Goal: Task Accomplishment & Management: Complete application form

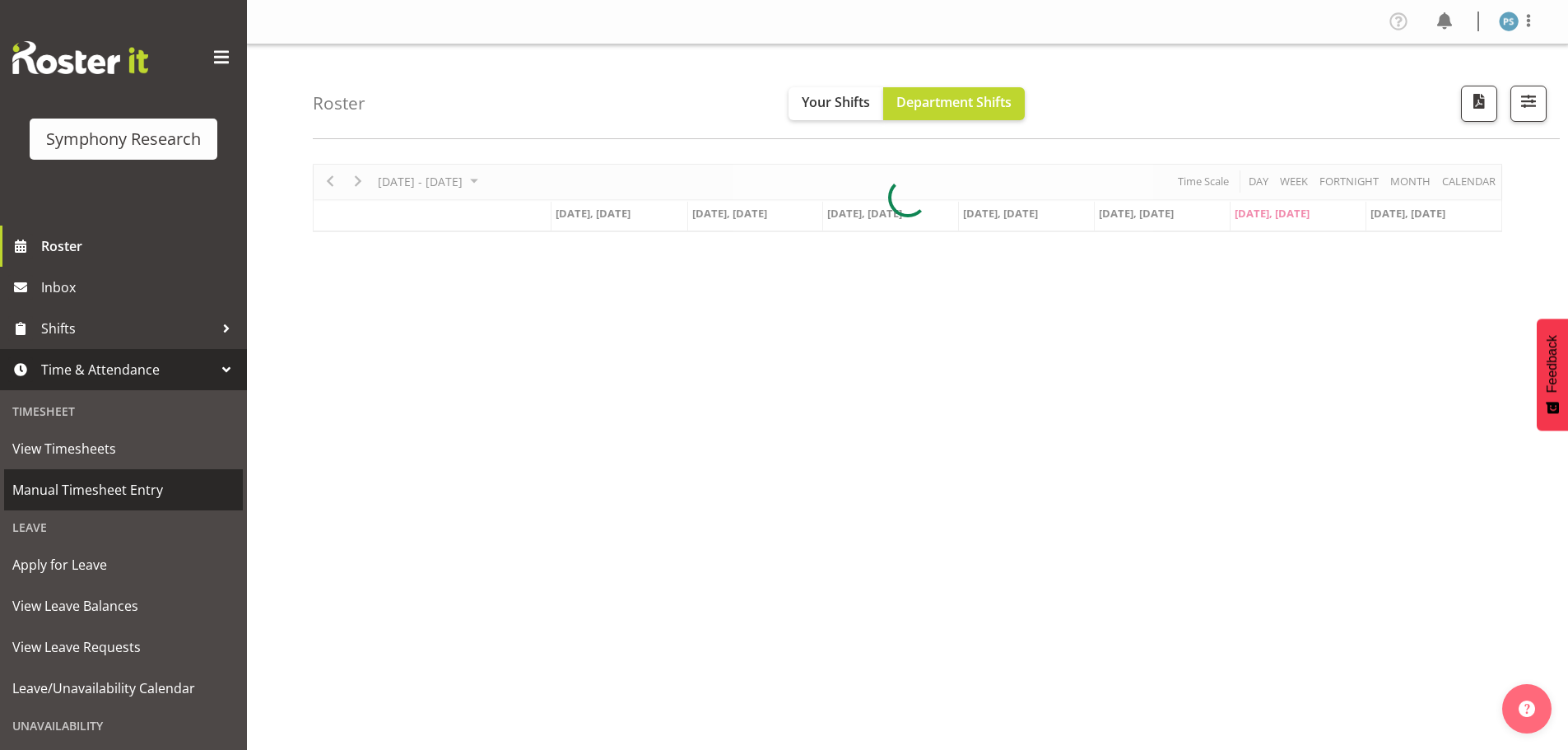
click at [138, 483] on span "Manual Timesheet Entry" at bounding box center [124, 490] width 222 height 25
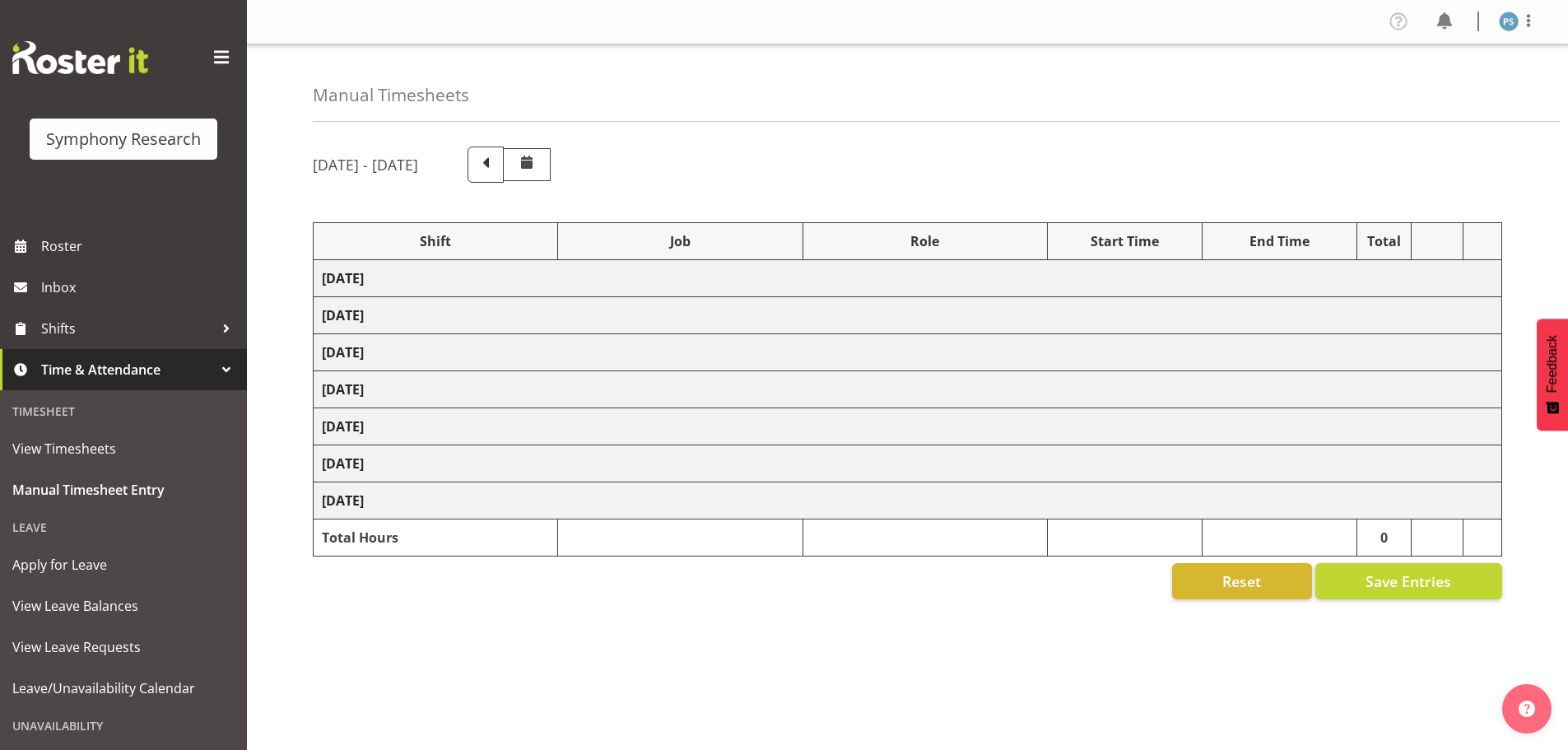
select select "4583"
select select "10527"
select select "4583"
select select "10499"
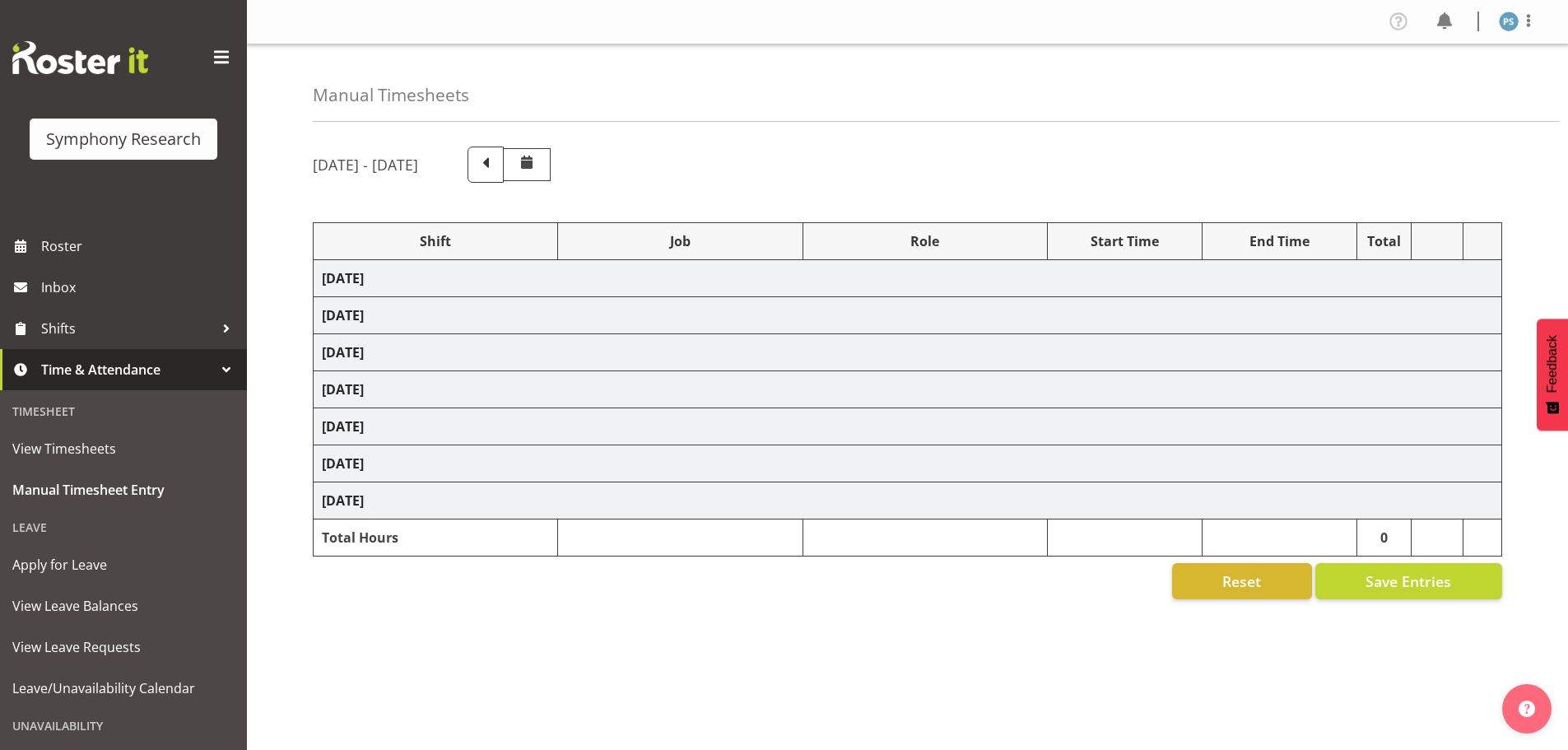
select select "4583"
select select "10527"
select select "4583"
select select "10499"
select select "4583"
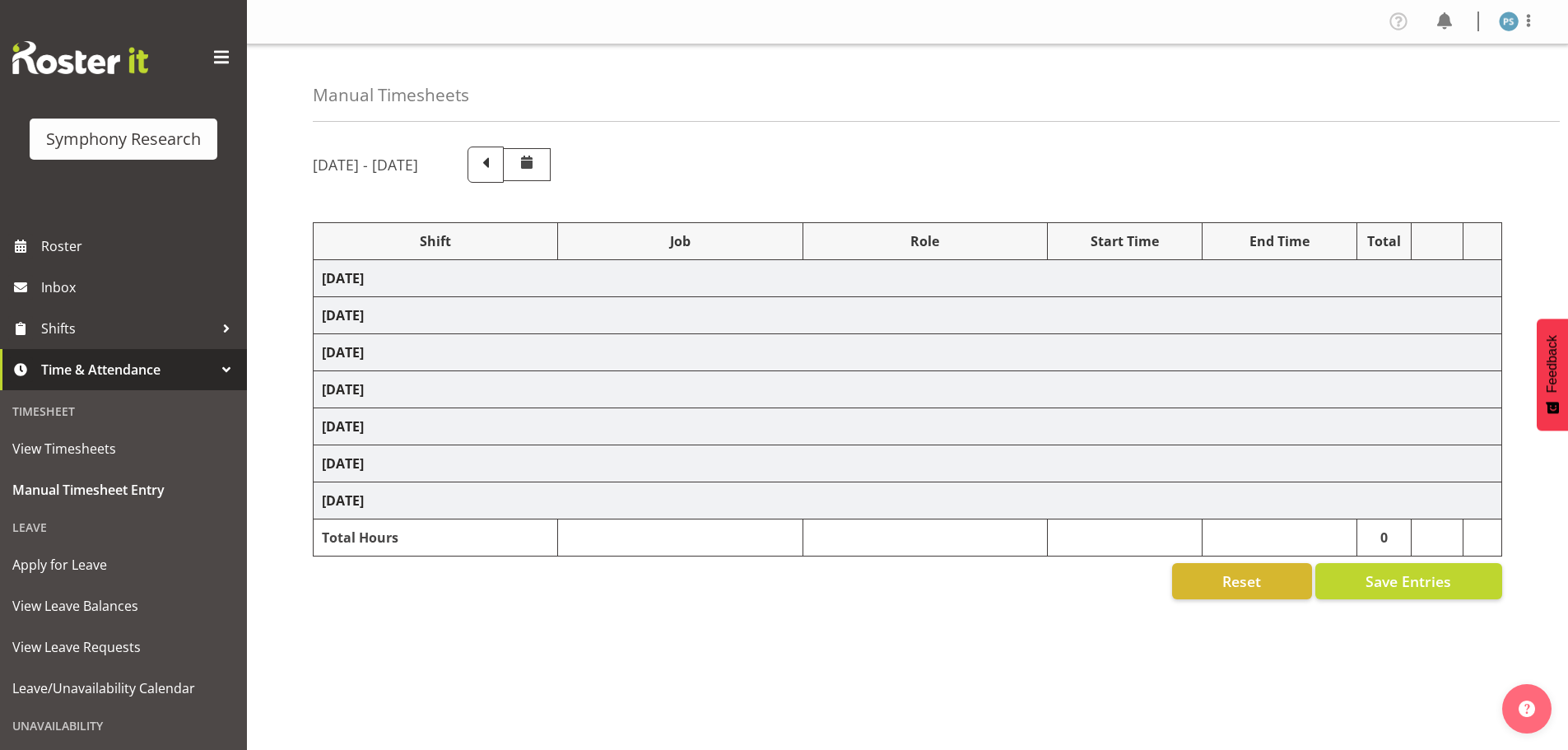
select select "4583"
select select "10527"
select select "4583"
select select "10499"
select select "4583"
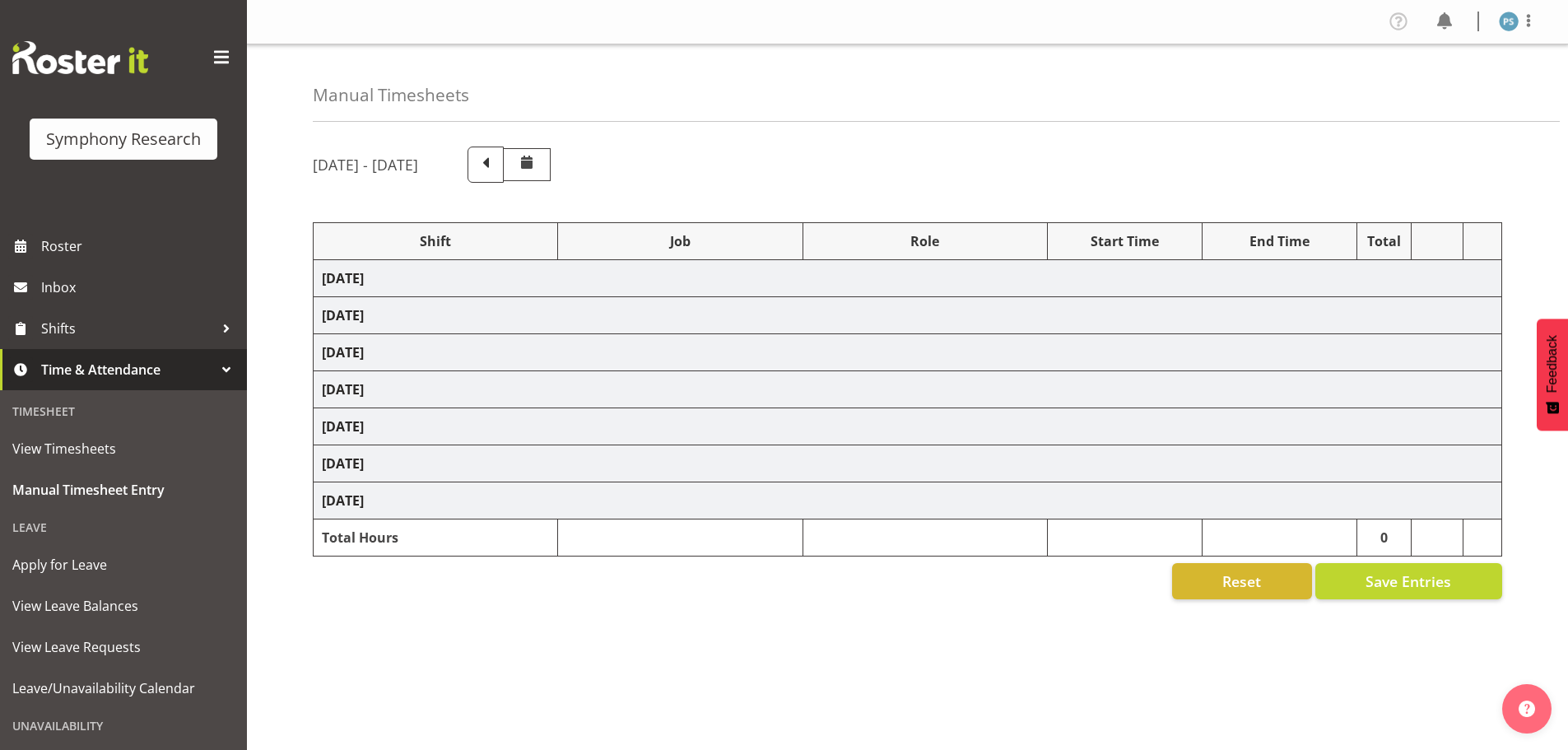
select select "4583"
select select "10527"
select select "4583"
select select "10527"
select select "4583"
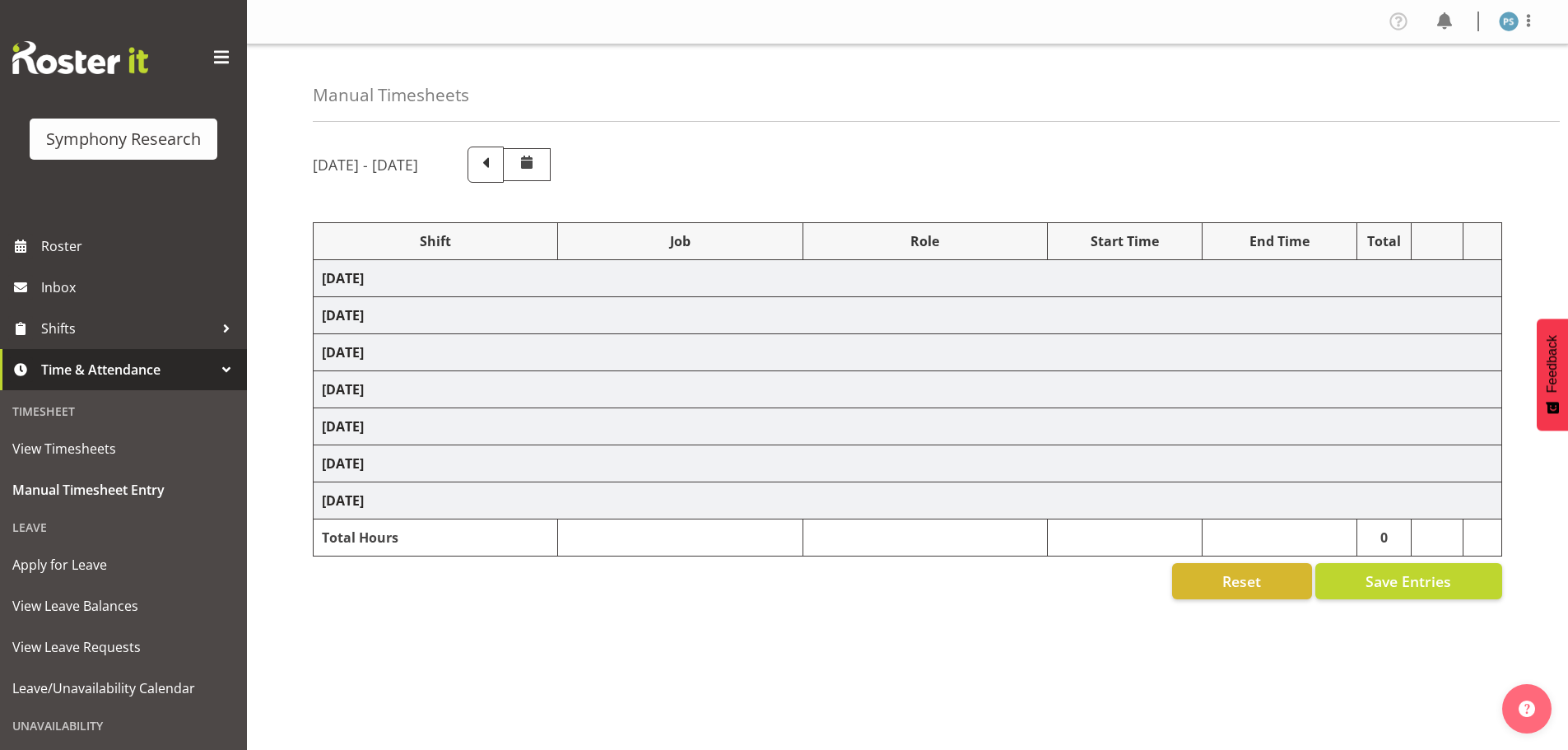
select select "10527"
select select "4583"
select select "10499"
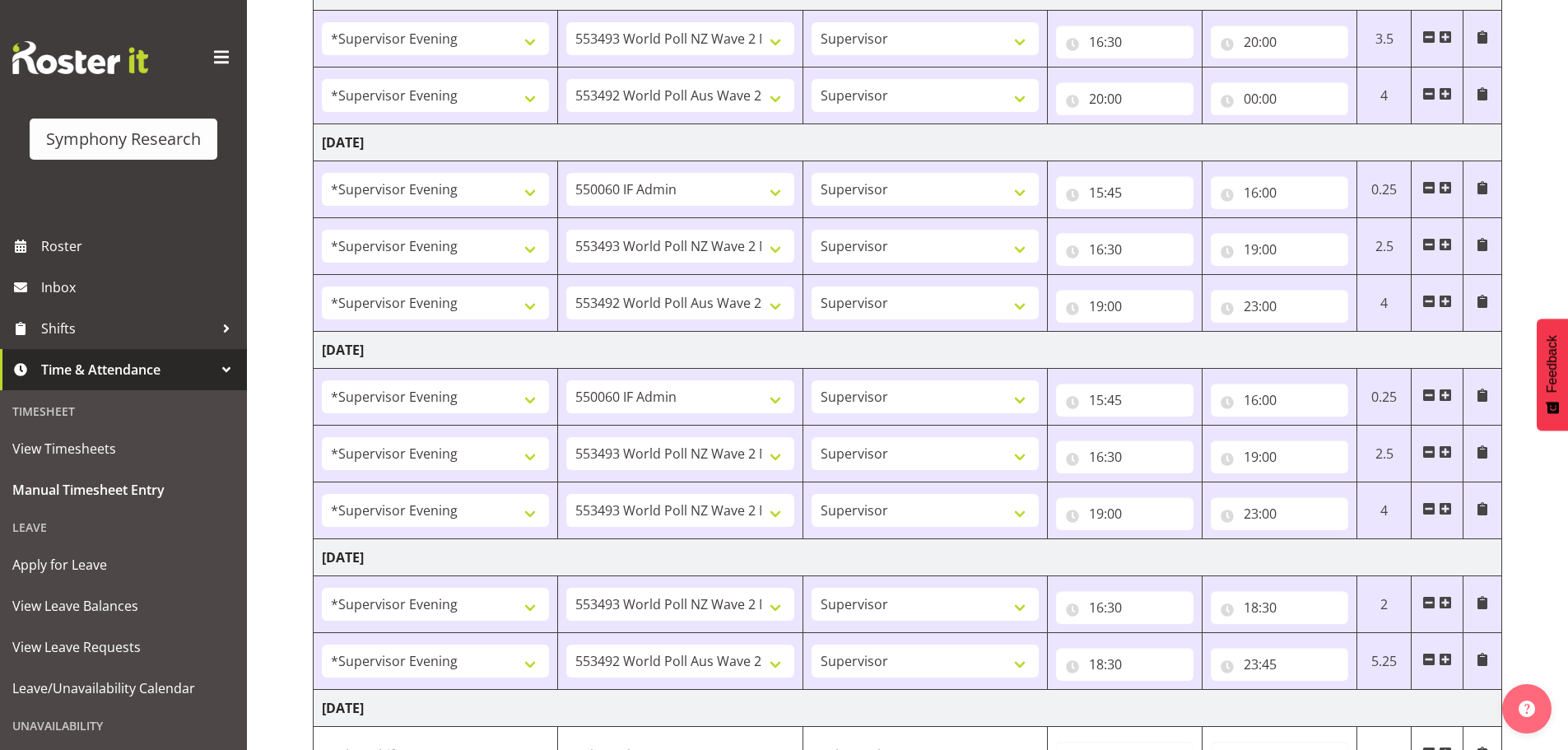
scroll to position [726, 0]
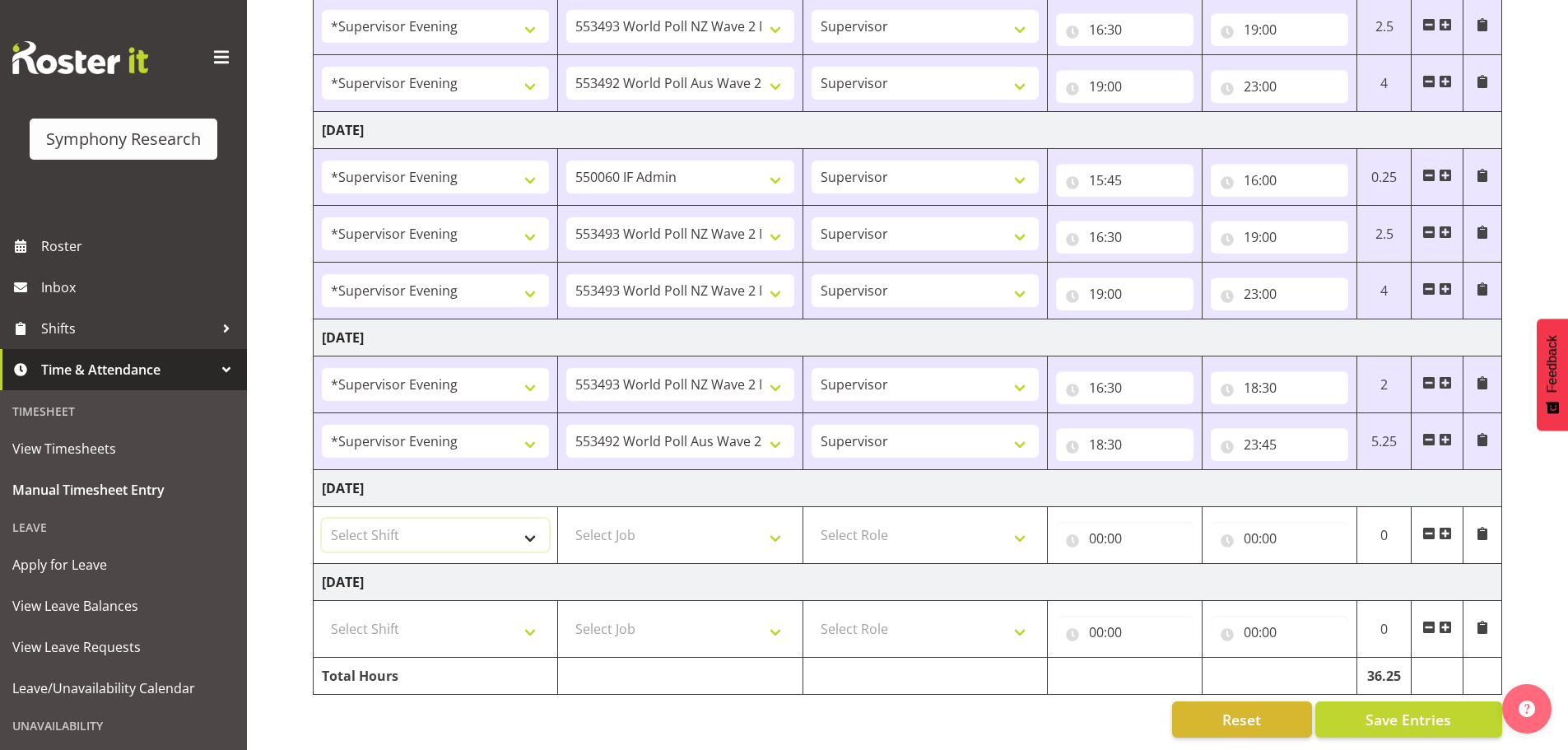
click at [529, 521] on select "Select Shift !!Weekend Residential (Roster IT Shift Label) *Business 9/10am ~ 4…" at bounding box center [436, 535] width 227 height 33
select select "19170"
click at [322, 518] on select "Select Shift !!Weekend Residential (Roster IT Shift Label) *Business 9/10am ~ 4…" at bounding box center [436, 535] width 227 height 33
click at [773, 529] on select "Select Job 550060 IF Admin 553492 World Poll Aus Wave 2 Main 2025 553493 World …" at bounding box center [680, 535] width 227 height 33
select select "10527"
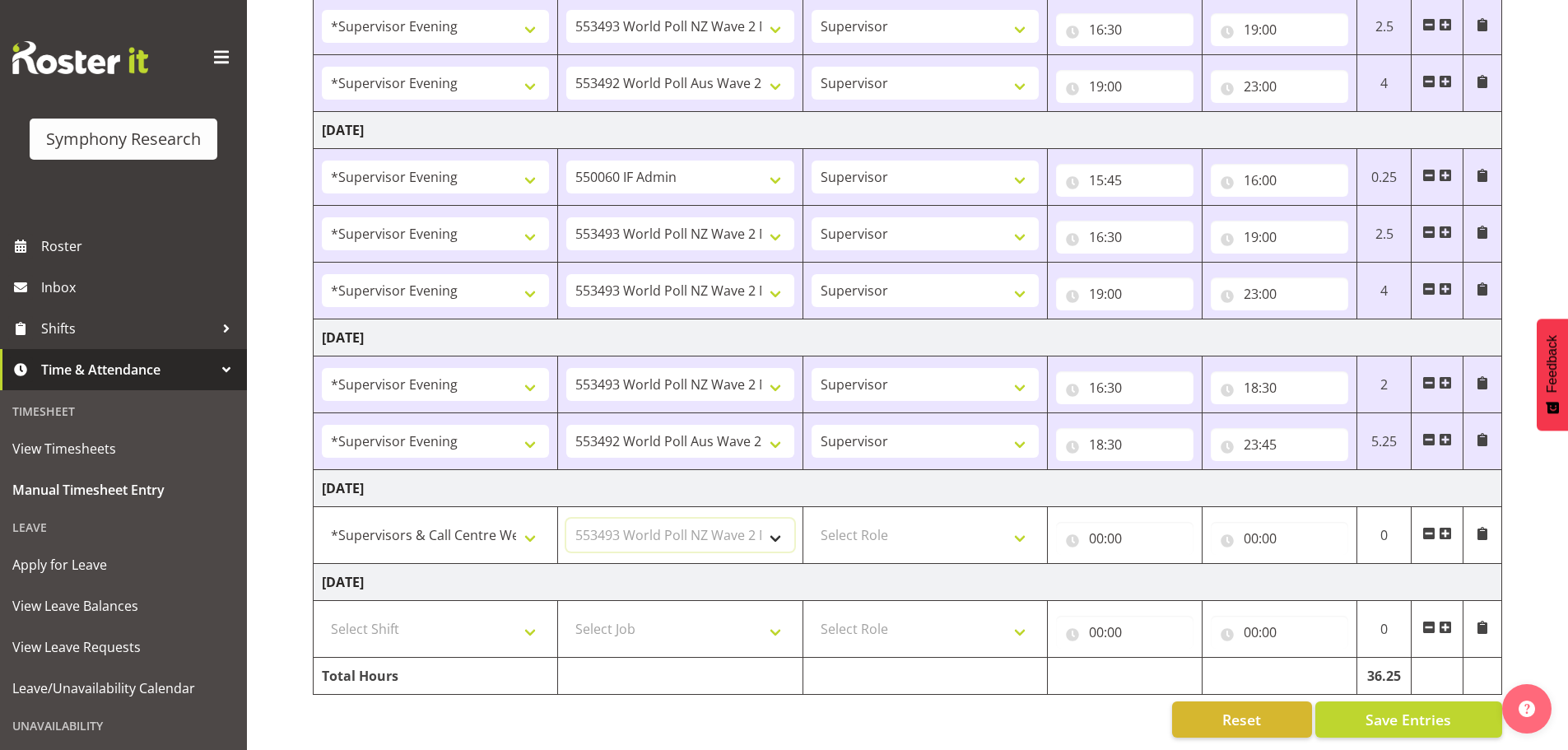
click at [566, 518] on select "Select Job 550060 IF Admin 553492 World Poll Aus Wave 2 Main 2025 553493 World …" at bounding box center [680, 535] width 227 height 33
click at [1021, 523] on select "Select Role Supervisor Briefing Interviewing" at bounding box center [925, 535] width 227 height 33
select select "45"
click at [812, 518] on select "Select Role Supervisor Briefing Interviewing" at bounding box center [925, 535] width 227 height 33
click at [1093, 527] on input "00:00" at bounding box center [1125, 538] width 138 height 33
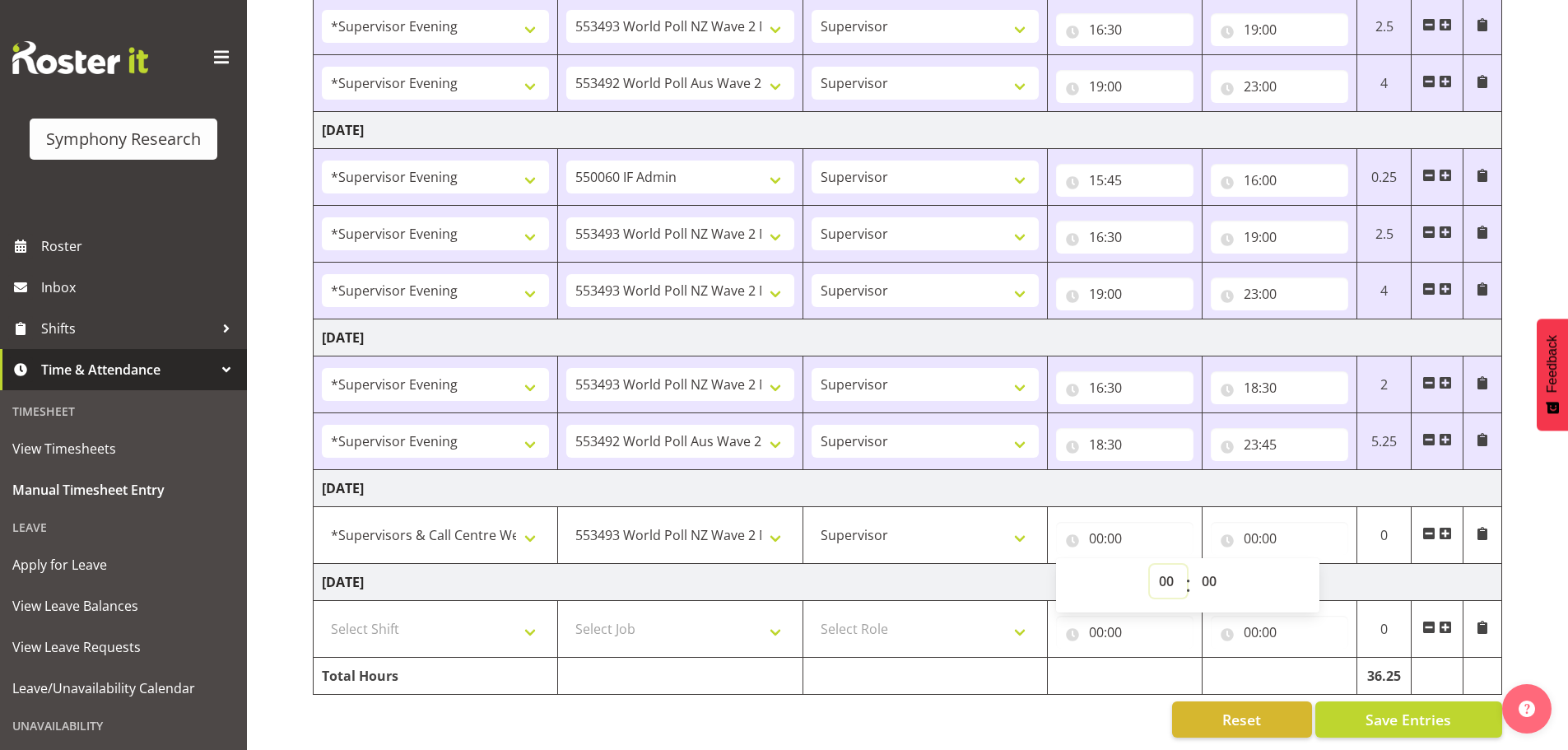
click at [1154, 566] on select "00 01 02 03 04 05 06 07 08 09 10 11 12 13 14 15 16 17 18 19 20 21 22 23" at bounding box center [1168, 581] width 37 height 33
select select "11"
click at [1150, 565] on select "00 01 02 03 04 05 06 07 08 09 10 11 12 13 14 15 16 17 18 19 20 21 22 23" at bounding box center [1168, 581] width 37 height 33
type input "11:00"
click at [1216, 565] on select "00 01 02 03 04 05 06 07 08 09 10 11 12 13 14 15 16 17 18 19 20 21 22 23 24 25 2…" at bounding box center [1211, 581] width 37 height 33
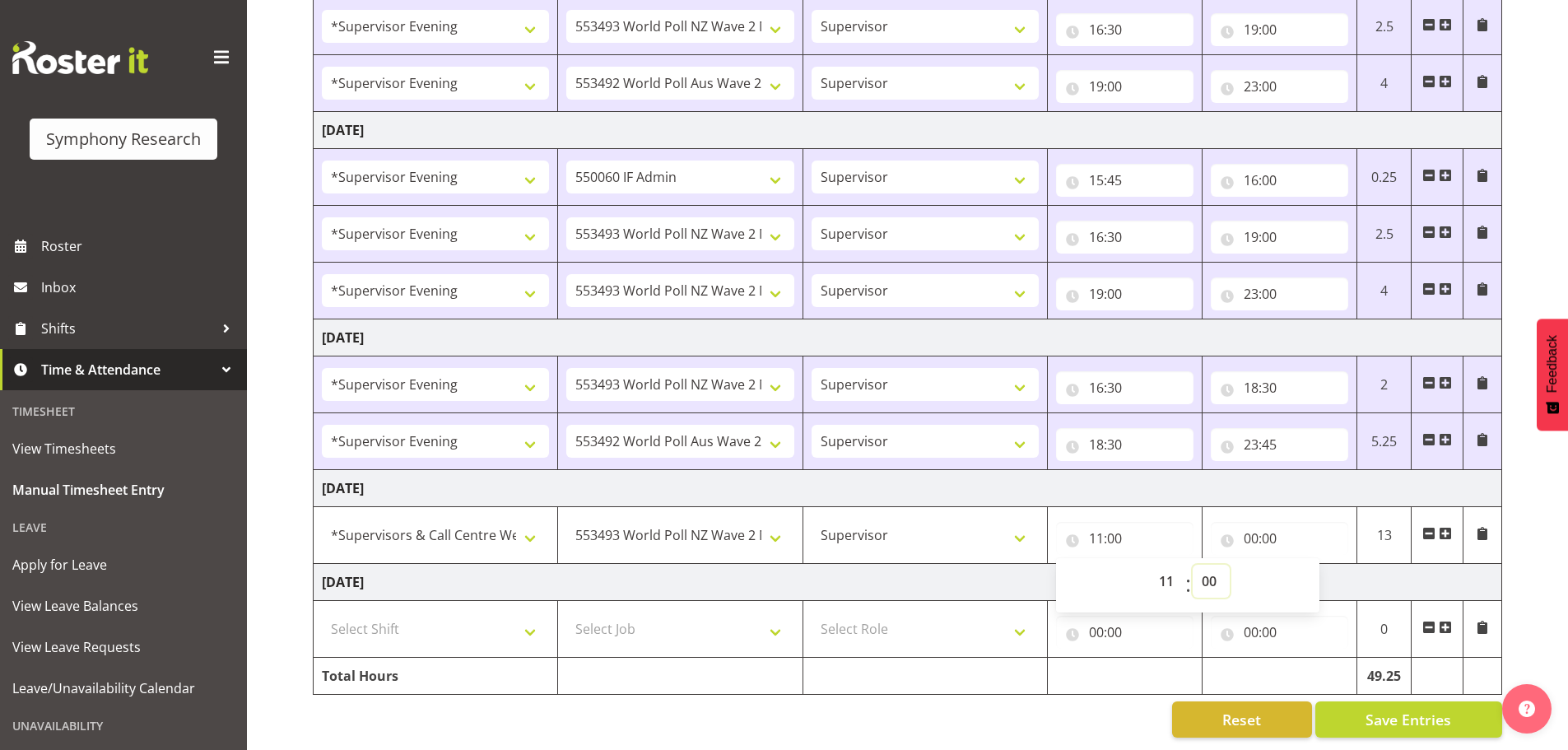
select select "30"
click at [1193, 565] on select "00 01 02 03 04 05 06 07 08 09 10 11 12 13 14 15 16 17 18 19 20 21 22 23 24 25 2…" at bounding box center [1211, 581] width 37 height 33
type input "11:30"
click at [1246, 523] on input "00:00" at bounding box center [1280, 538] width 138 height 33
click at [1328, 571] on select "00 01 02 03 04 05 06 07 08 09 10 11 12 13 14 15 16 17 18 19 20 21 22 23" at bounding box center [1322, 581] width 37 height 33
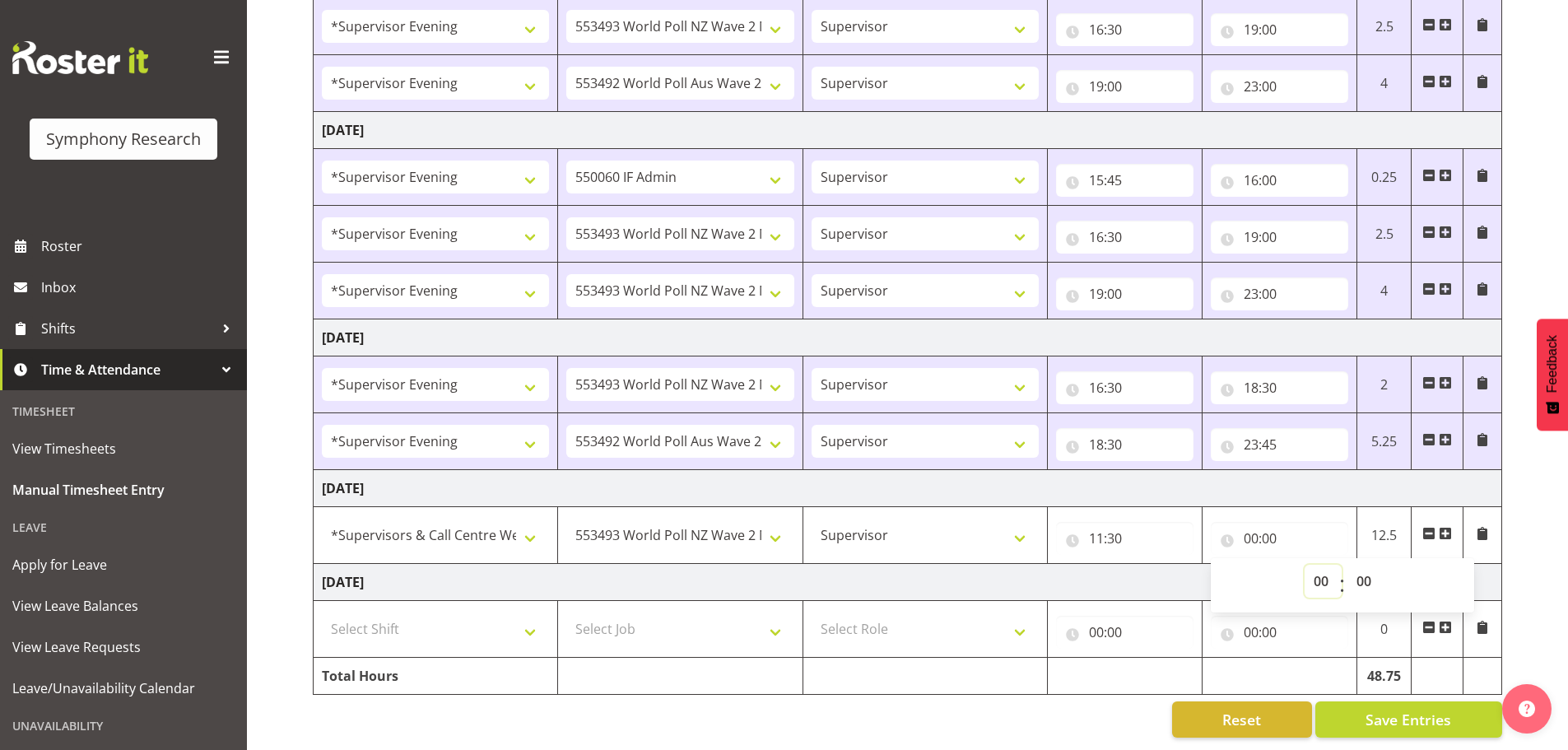
select select "14"
click at [1304, 565] on select "00 01 02 03 04 05 06 07 08 09 10 11 12 13 14 15 16 17 18 19 20 21 22 23" at bounding box center [1322, 581] width 37 height 33
type input "14:00"
click at [1368, 565] on select "00 01 02 03 04 05 06 07 08 09 10 11 12 13 14 15 16 17 18 19 20 21 22 23 24 25 2…" at bounding box center [1365, 581] width 37 height 33
click at [1450, 527] on span at bounding box center [1445, 533] width 13 height 13
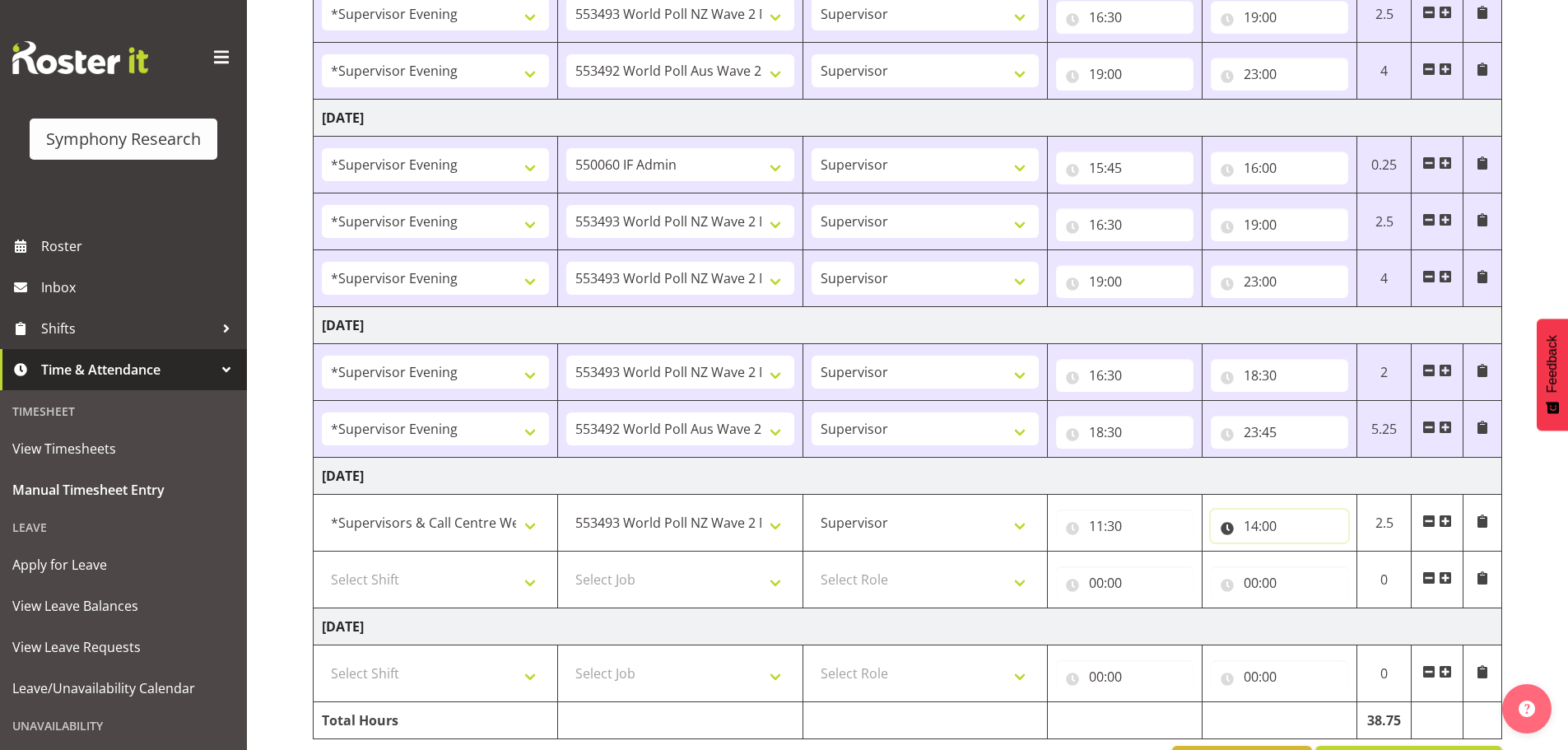
click at [1275, 529] on input "14:00" at bounding box center [1280, 526] width 138 height 33
click at [1358, 558] on select "00 01 02 03 04 05 06 07 08 09 10 11 12 13 14 15 16 17 18 19 20 21 22 23 24 25 2…" at bounding box center [1365, 569] width 37 height 33
select select "30"
click at [1347, 552] on select "00 01 02 03 04 05 06 07 08 09 10 11 12 13 14 15 16 17 18 19 20 21 22 23 24 25 2…" at bounding box center [1365, 569] width 37 height 33
type input "14:30"
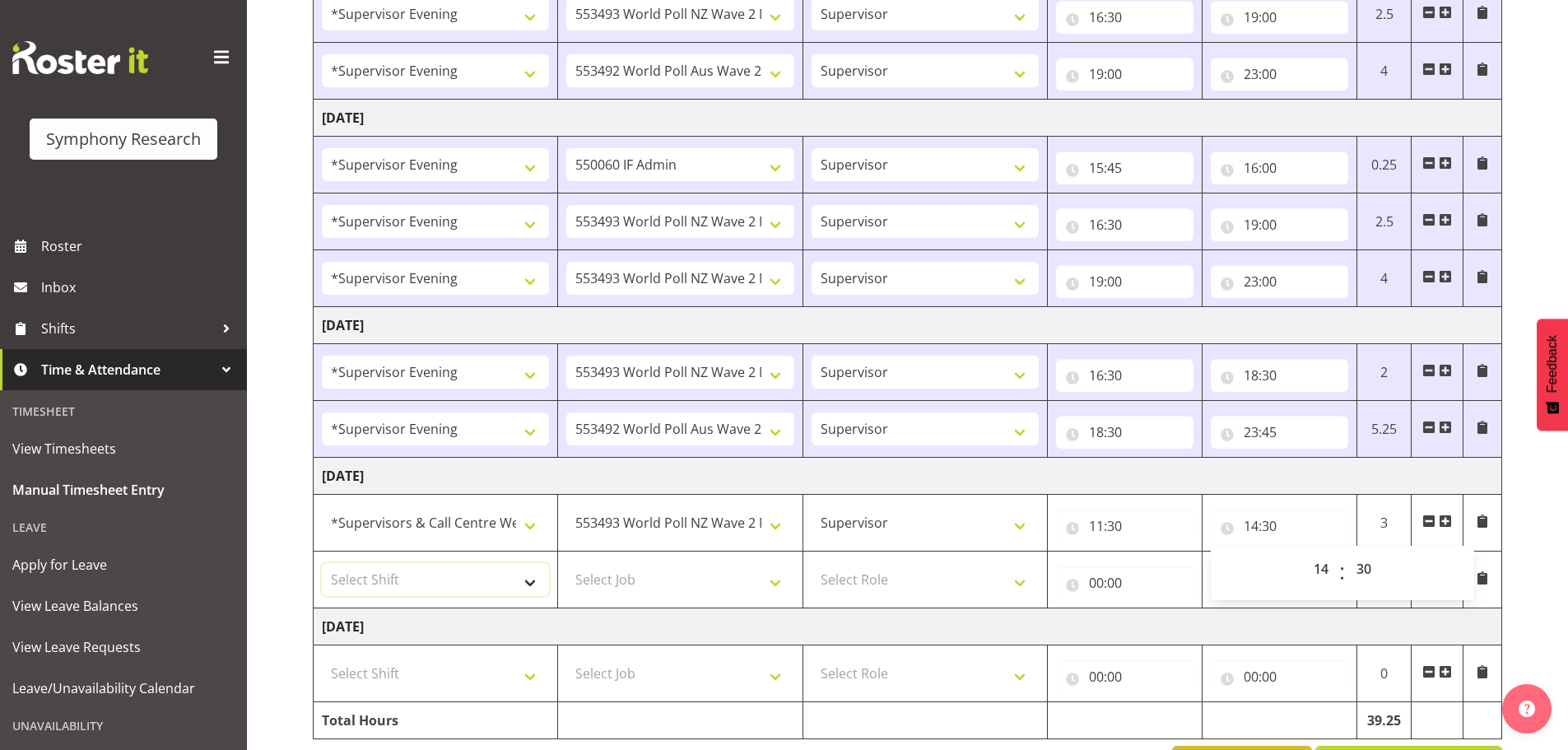
click at [522, 578] on select "Select Shift !!Weekend Residential (Roster IT Shift Label) *Business 9/10am ~ 4…" at bounding box center [436, 579] width 227 height 33
select select "19170"
click at [322, 563] on select "Select Shift !!Weekend Residential (Roster IT Shift Label) *Business 9/10am ~ 4…" at bounding box center [436, 579] width 227 height 33
click at [780, 582] on select "Select Job 550060 IF Admin 553492 World Poll Aus Wave 2 Main 2025 553493 World …" at bounding box center [680, 579] width 227 height 33
click at [566, 563] on select "Select Job 550060 IF Admin 553492 World Poll Aus Wave 2 Main 2025 553493 World …" at bounding box center [680, 579] width 227 height 33
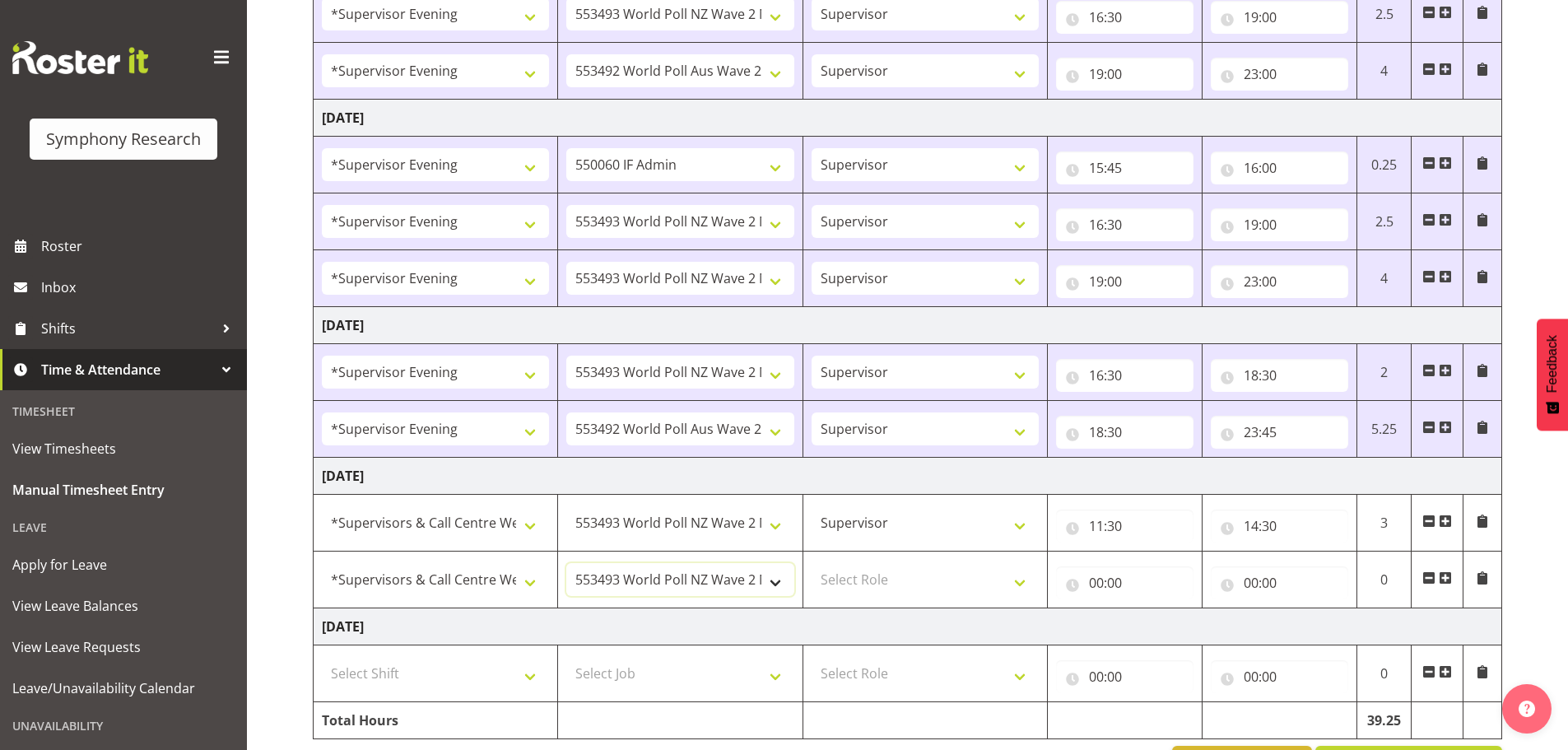
click at [782, 575] on select "550060 IF Admin 553492 World Poll Aus Wave 2 Main 2025 553493 World Poll NZ Wav…" at bounding box center [680, 579] width 227 height 33
select select "10499"
click at [566, 563] on select "550060 IF Admin 553492 World Poll Aus Wave 2 Main 2025 553493 World Poll NZ Wav…" at bounding box center [680, 579] width 227 height 33
click at [1025, 583] on select "Select Role Supervisor Briefing Interviewing" at bounding box center [925, 579] width 227 height 33
select select "45"
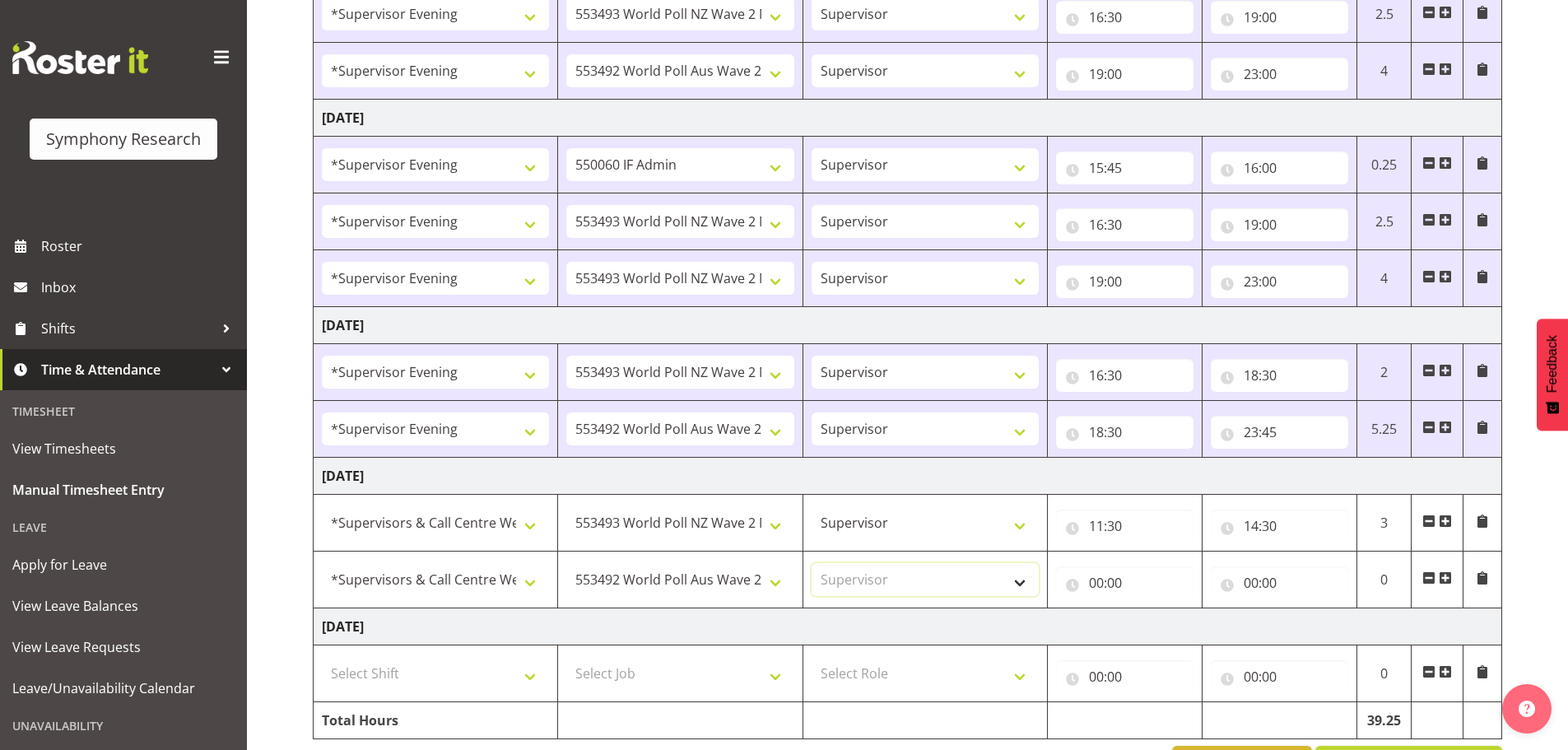
click at [812, 563] on select "Select Role Supervisor Briefing Interviewing" at bounding box center [925, 579] width 227 height 33
click at [1090, 584] on input "00:00" at bounding box center [1125, 583] width 138 height 33
click at [1174, 621] on select "00 01 02 03 04 05 06 07 08 09 10 11 12 13 14 15 16 17 18 19 20 21 22 23" at bounding box center [1168, 626] width 37 height 33
select select "14"
click at [1150, 609] on select "00 01 02 03 04 05 06 07 08 09 10 11 12 13 14 15 16 17 18 19 20 21 22 23" at bounding box center [1168, 626] width 37 height 33
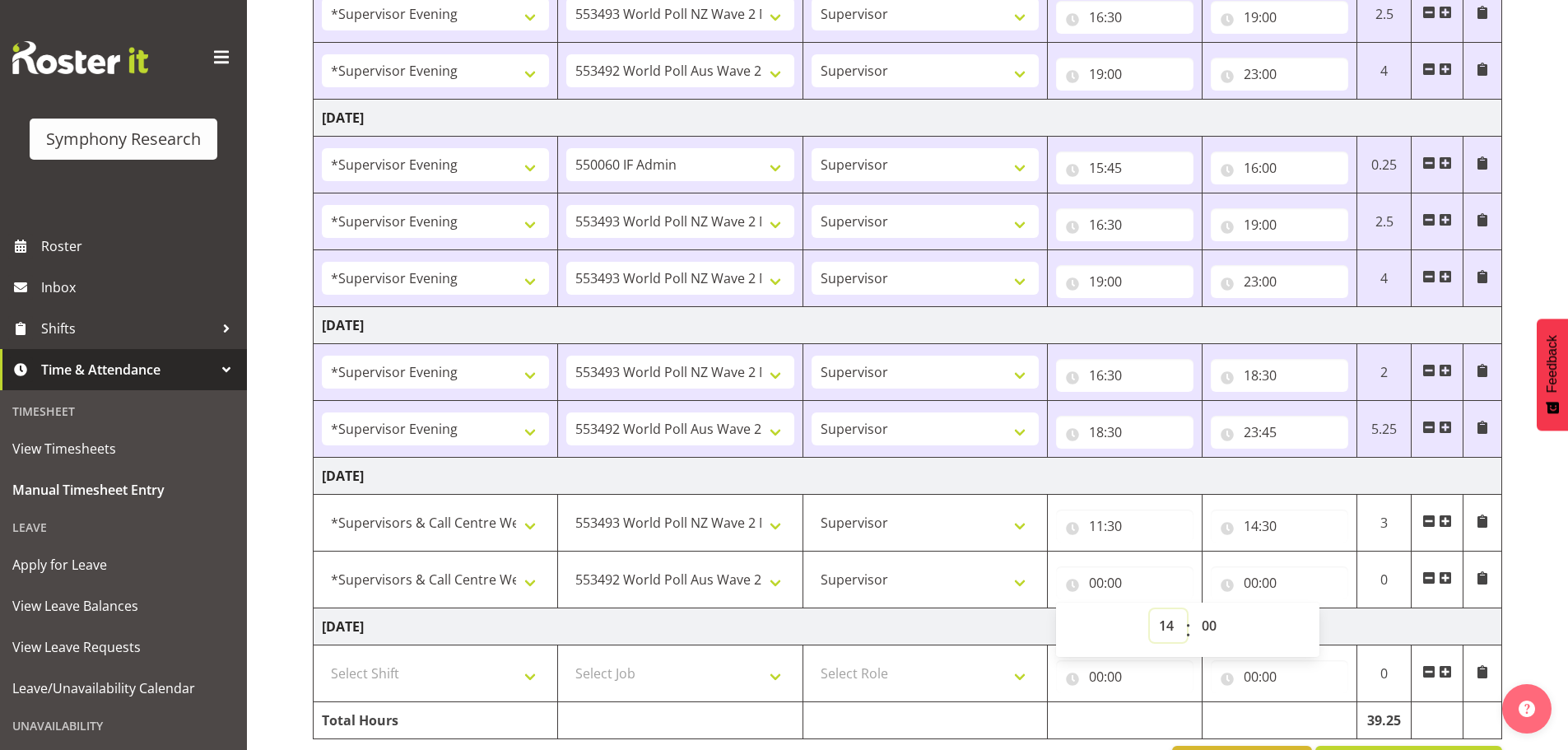
type input "14:00"
click at [1201, 624] on select "00 01 02 03 04 05 06 07 08 09 10 11 12 13 14 15 16 17 18 19 20 21 22 23 24 25 2…" at bounding box center [1211, 626] width 37 height 33
select select "30"
click at [1193, 609] on select "00 01 02 03 04 05 06 07 08 09 10 11 12 13 14 15 16 17 18 19 20 21 22 23 24 25 2…" at bounding box center [1211, 626] width 37 height 33
type input "14:30"
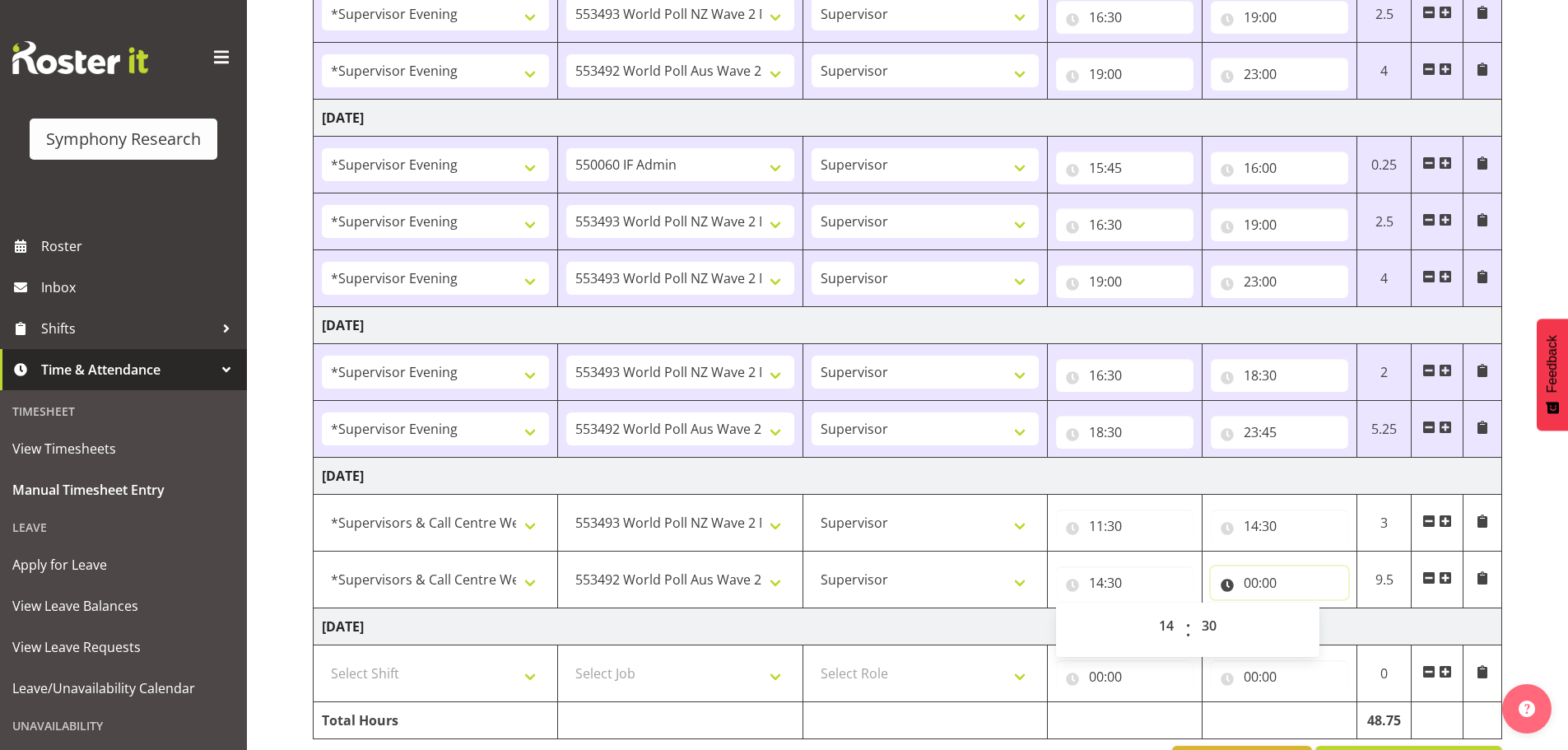
click at [1252, 584] on input "00:00" at bounding box center [1280, 583] width 138 height 33
click at [1320, 627] on select "00 01 02 03 04 05 06 07 08 09 10 11 12 13 14 15 16 17 18 19 20 21 22 23" at bounding box center [1322, 626] width 37 height 33
select select "20"
click at [1304, 609] on select "00 01 02 03 04 05 06 07 08 09 10 11 12 13 14 15 16 17 18 19 20 21 22 23" at bounding box center [1322, 626] width 37 height 33
type input "20:00"
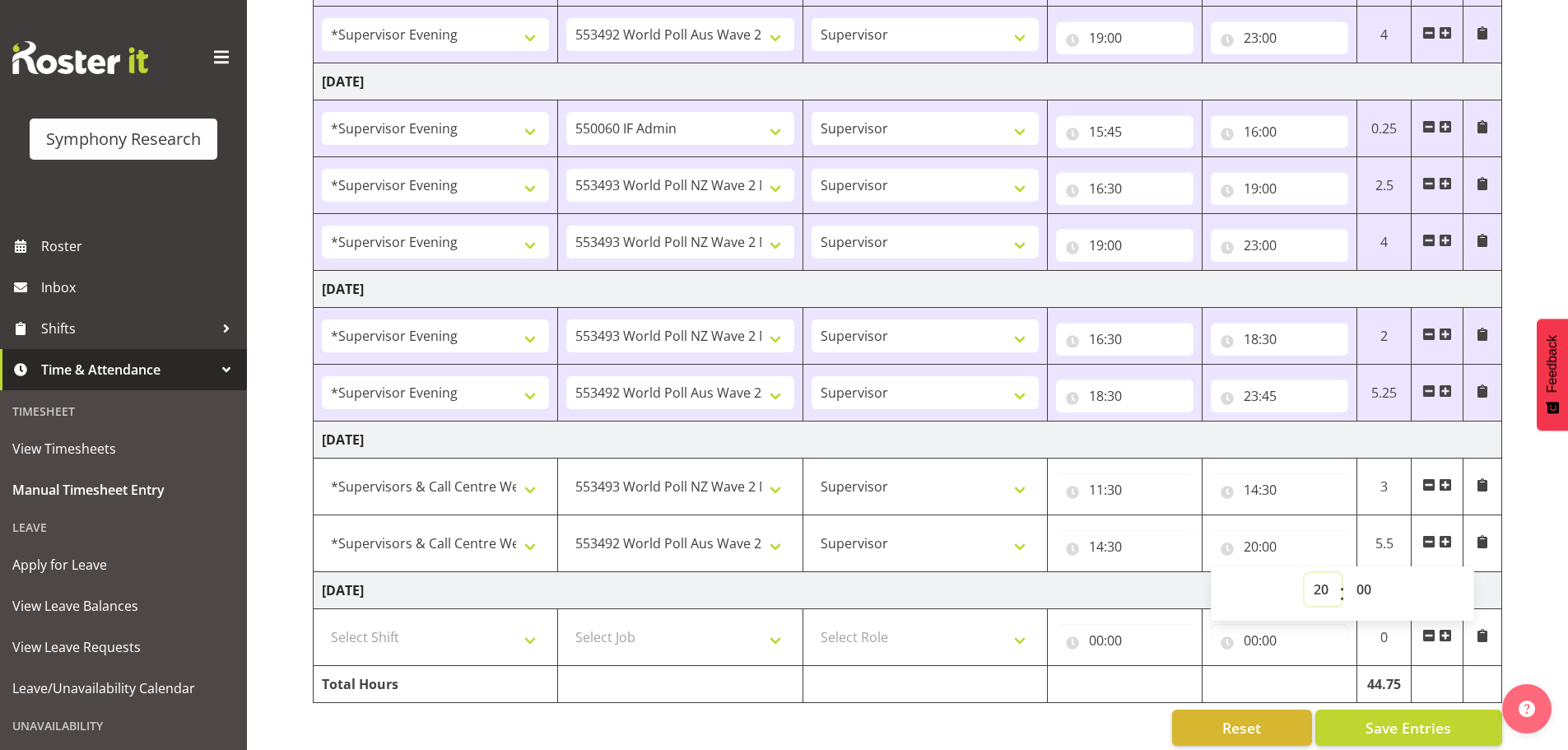
scroll to position [783, 0]
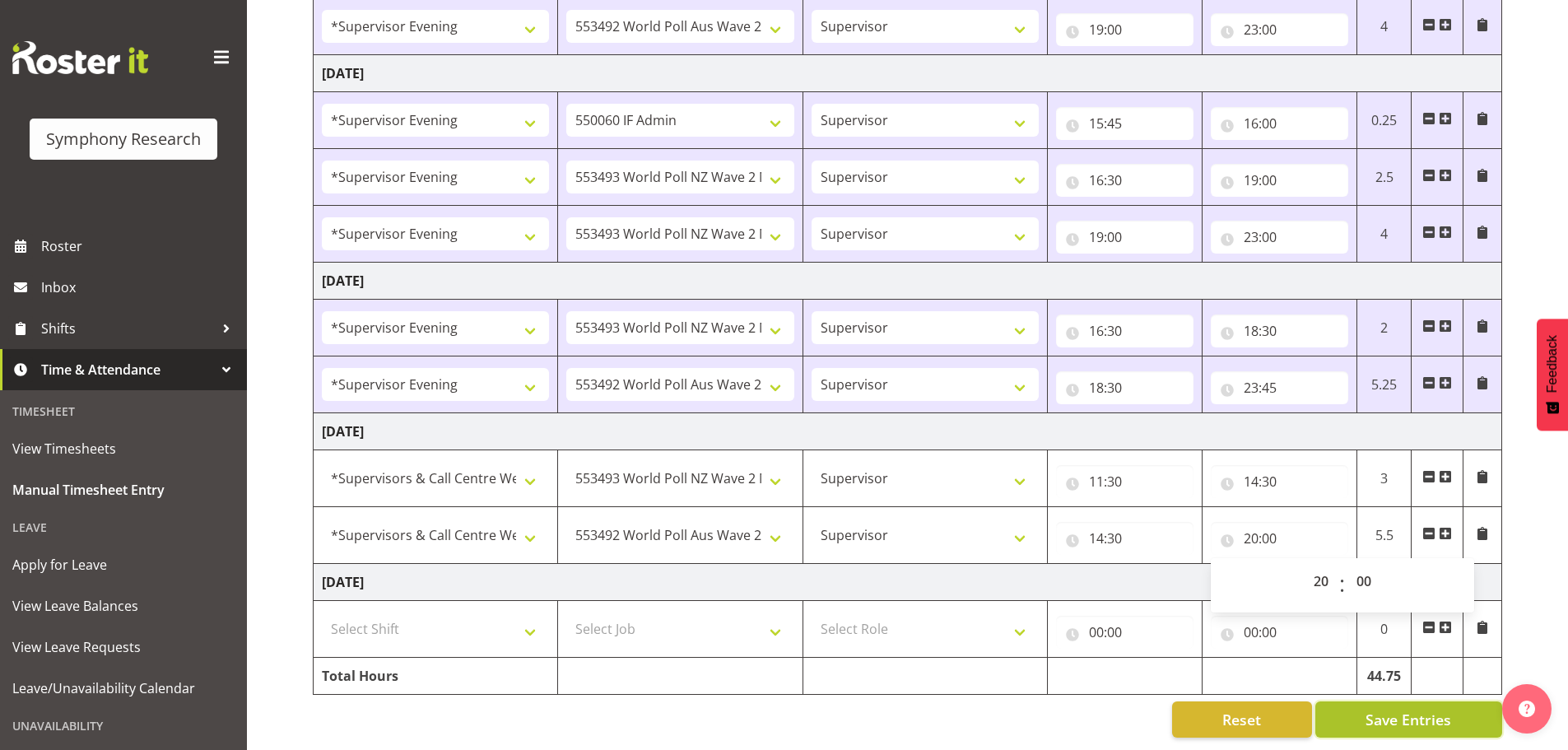
click at [1418, 709] on span "Save Entries" at bounding box center [1408, 720] width 86 height 21
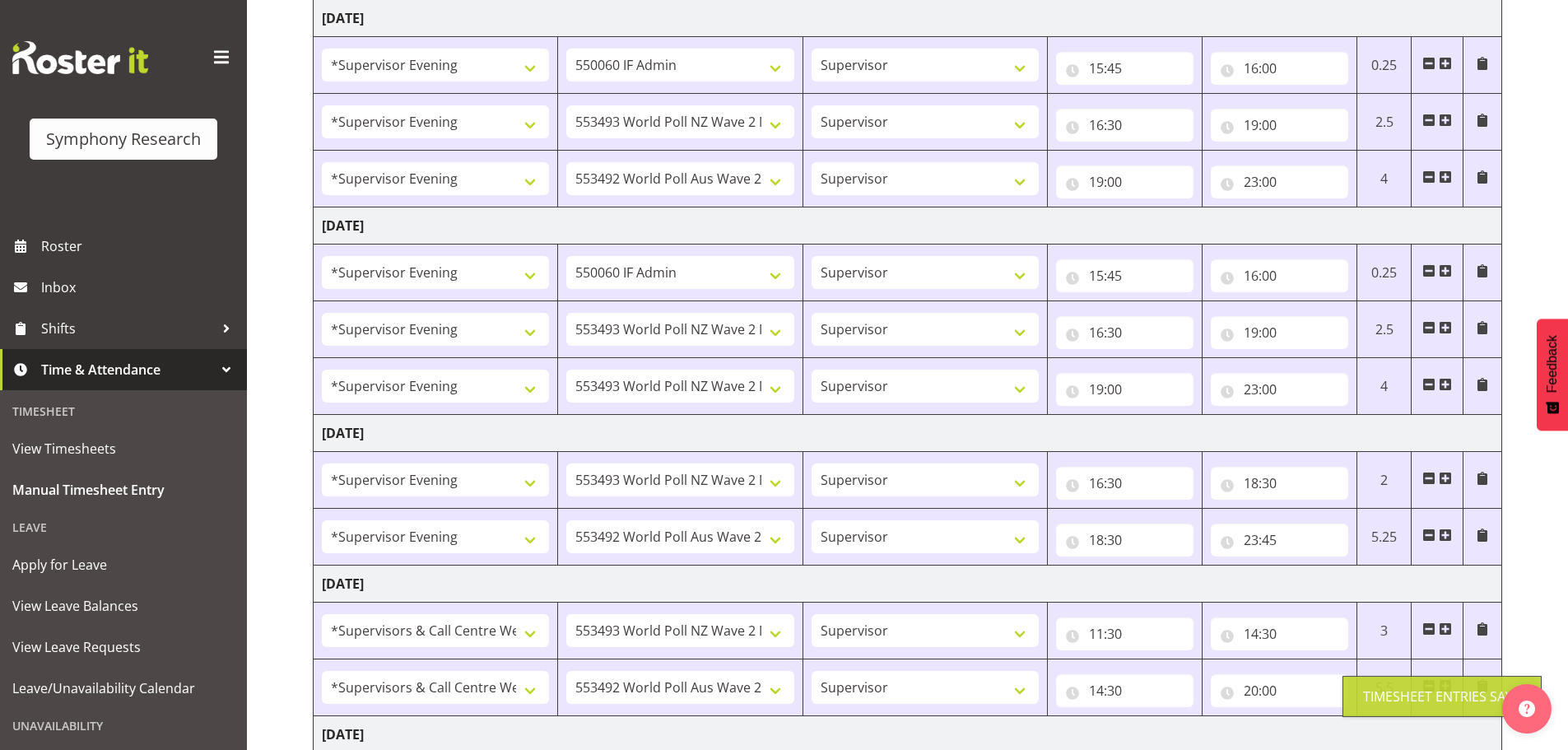
scroll to position [0, 0]
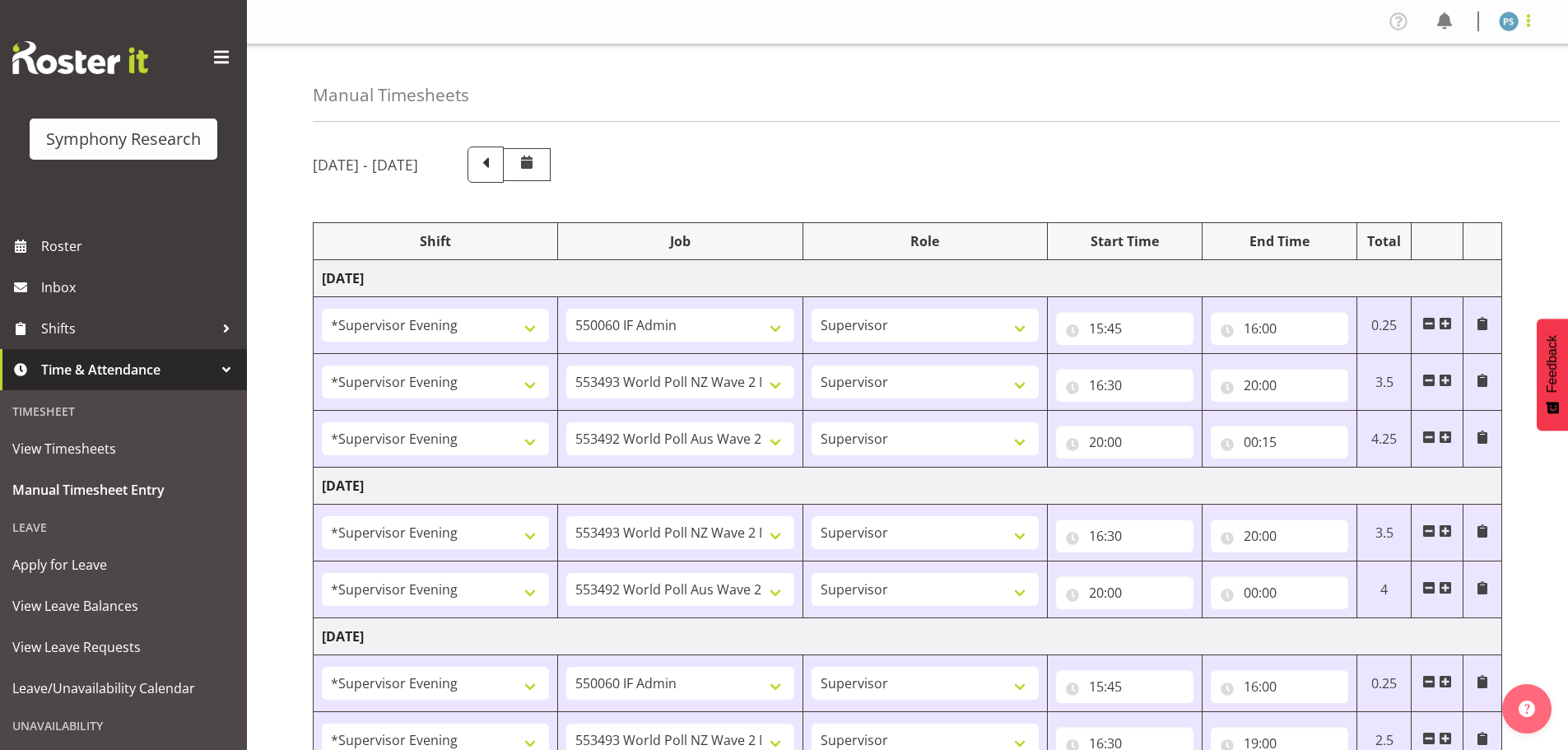
click at [1528, 24] on span at bounding box center [1528, 21] width 20 height 20
click at [1487, 82] on link "Log Out" at bounding box center [1459, 87] width 158 height 30
